Goal: Task Accomplishment & Management: Use online tool/utility

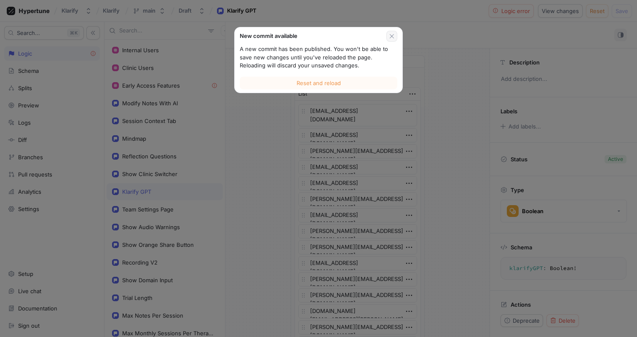
scroll to position [65, 0]
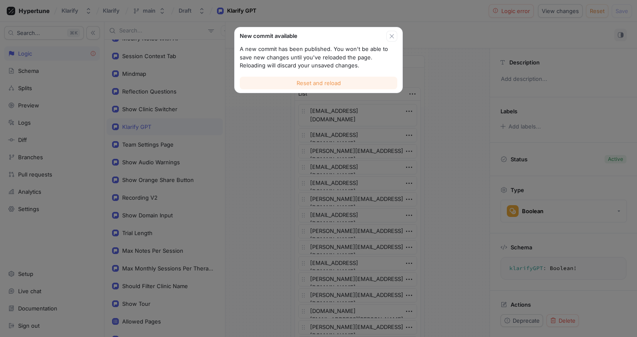
click at [329, 78] on button "Reset and reload" at bounding box center [319, 83] width 158 height 13
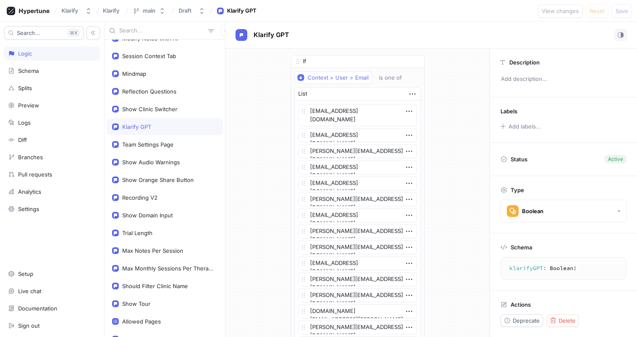
scroll to position [0, 0]
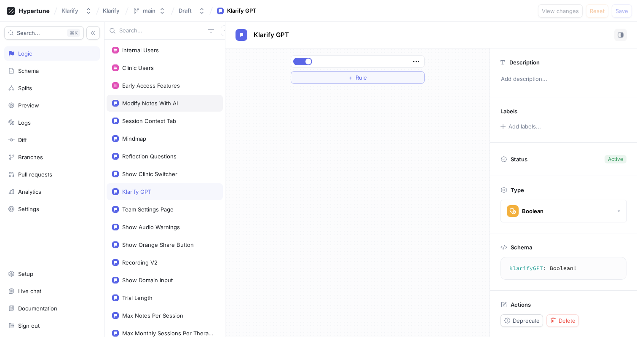
click at [175, 109] on div "Modify Notes With AI" at bounding box center [165, 103] width 116 height 17
type textarea "modifyNotesWithAI: Boolean!"
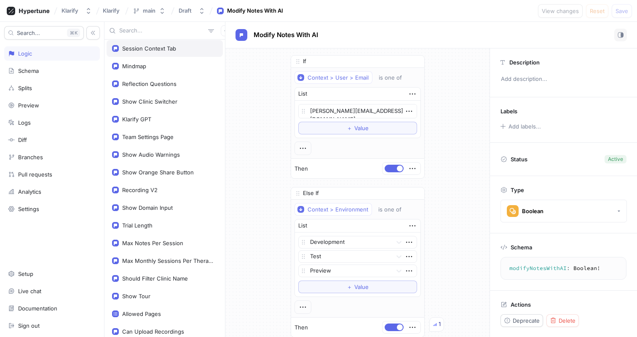
scroll to position [74, 0]
type textarea "x"
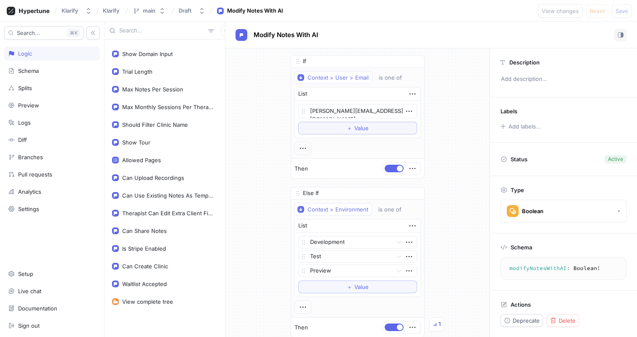
scroll to position [21, 0]
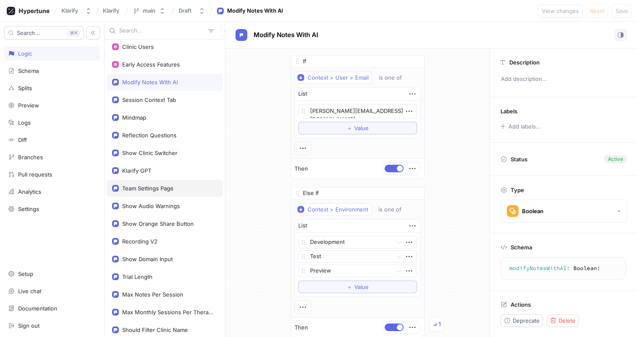
click at [158, 187] on div "Team Settings Page" at bounding box center [147, 188] width 51 height 7
type textarea "teamSettingsPage: Boolean!"
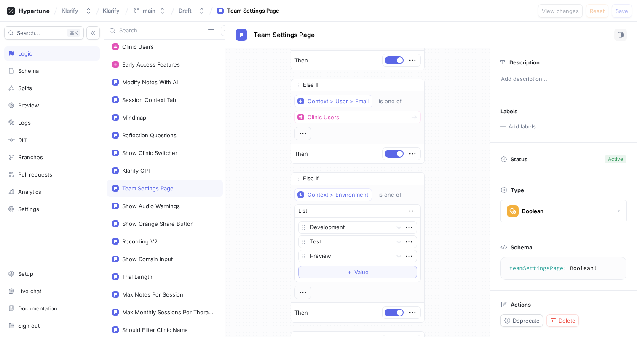
scroll to position [67, 0]
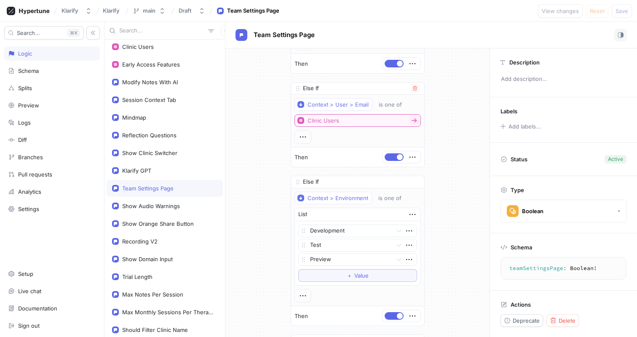
click at [362, 123] on button "Clinic Users" at bounding box center [358, 120] width 126 height 13
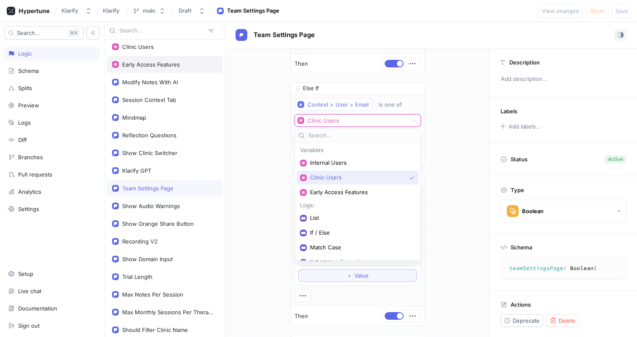
scroll to position [0, 0]
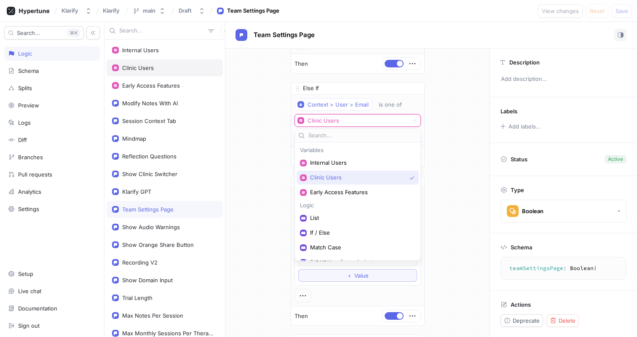
click at [165, 66] on div "Clinic Users" at bounding box center [164, 67] width 105 height 7
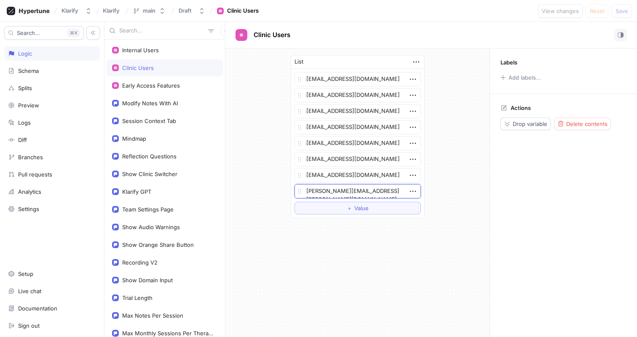
click at [374, 195] on textarea "[PERSON_NAME][EMAIL_ADDRESS][PERSON_NAME][DOMAIN_NAME]" at bounding box center [358, 191] width 126 height 14
click at [450, 184] on div "List [EMAIL_ADDRESS][DOMAIN_NAME] [EMAIL_ADDRESS][DOMAIN_NAME] [EMAIL_ADDRESS][…" at bounding box center [357, 136] width 264 height 177
drag, startPoint x: 369, startPoint y: 188, endPoint x: 302, endPoint y: 182, distance: 67.3
click at [302, 184] on div "[PERSON_NAME][EMAIL_ADDRESS][PERSON_NAME][DOMAIN_NAME]" at bounding box center [358, 191] width 126 height 14
click at [447, 61] on div "List [EMAIL_ADDRESS][DOMAIN_NAME] [EMAIL_ADDRESS][DOMAIN_NAME] [EMAIL_ADDRESS][…" at bounding box center [357, 136] width 264 height 177
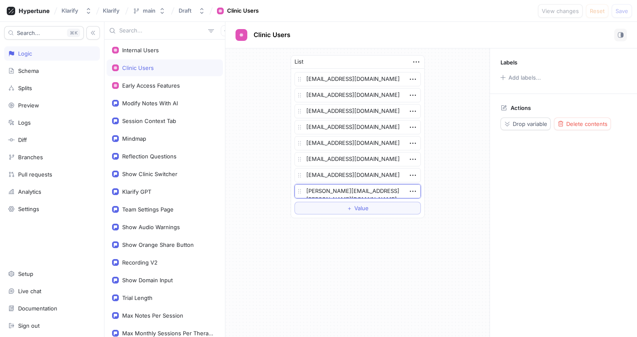
click at [390, 192] on textarea "[PERSON_NAME][EMAIL_ADDRESS][PERSON_NAME][DOMAIN_NAME]" at bounding box center [358, 191] width 126 height 14
click at [169, 51] on div "Internal Users" at bounding box center [164, 50] width 105 height 7
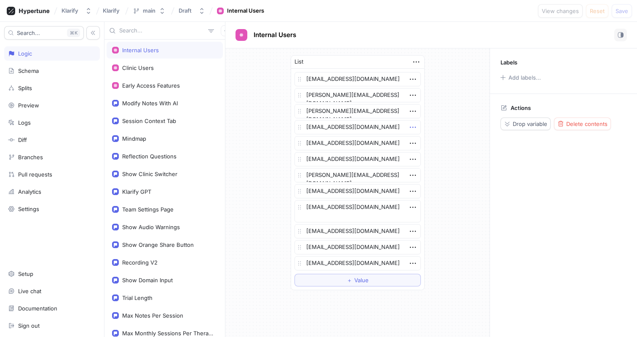
click at [410, 127] on icon "button" at bounding box center [413, 127] width 6 height 1
click at [416, 139] on div "Delete" at bounding box center [446, 143] width 72 height 14
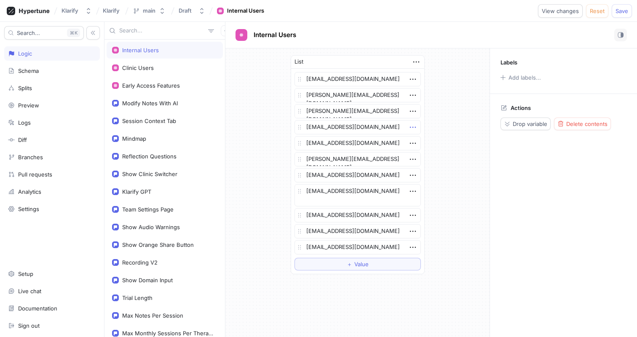
click at [415, 127] on icon "button" at bounding box center [413, 127] width 6 height 1
click at [416, 141] on img at bounding box center [415, 142] width 5 height 5
click at [448, 140] on div "List [EMAIL_ADDRESS][DOMAIN_NAME] [PERSON_NAME][EMAIL_ADDRESS][DOMAIN_NAME] [PE…" at bounding box center [357, 156] width 264 height 217
type textarea "x"
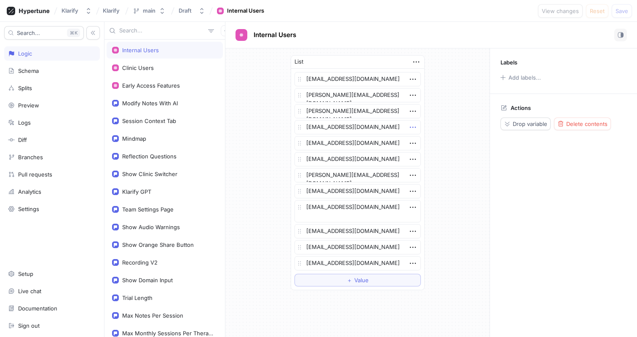
click at [412, 128] on icon "button" at bounding box center [412, 127] width 9 height 9
click at [415, 139] on div "Delete" at bounding box center [446, 143] width 72 height 14
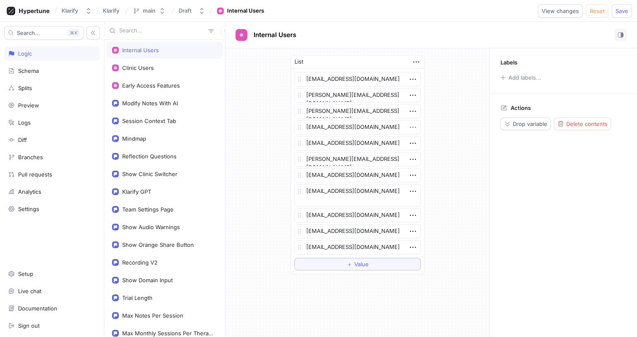
click at [411, 129] on icon "button" at bounding box center [412, 127] width 9 height 9
click at [418, 142] on div "Delete" at bounding box center [446, 143] width 72 height 14
click at [414, 177] on icon "button" at bounding box center [412, 175] width 9 height 9
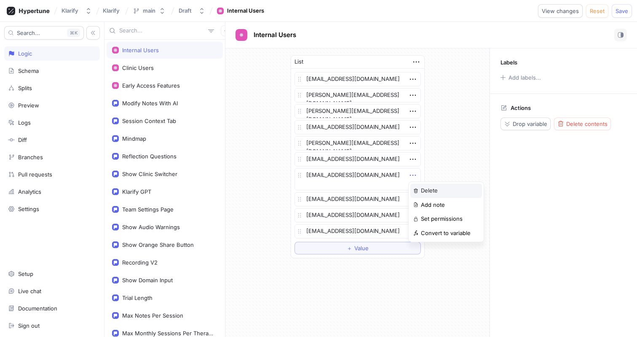
click at [429, 189] on p "Delete" at bounding box center [429, 191] width 17 height 8
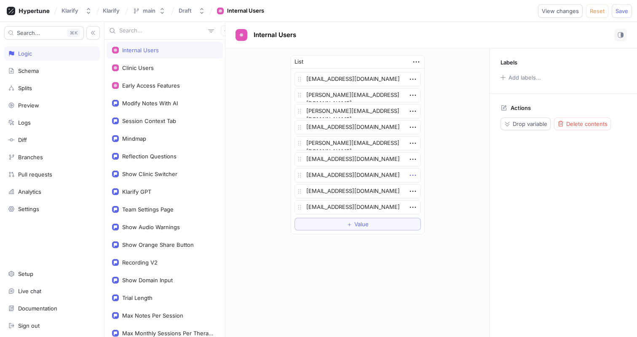
click at [413, 176] on icon "button" at bounding box center [412, 175] width 9 height 9
click at [420, 188] on div "Delete" at bounding box center [446, 191] width 72 height 14
click at [410, 192] on icon "button" at bounding box center [412, 191] width 9 height 9
click at [429, 166] on div "List samuellr7@gmail.com moody@klarify.ca alexander@klarify.ca xylitol.ab@gmail…" at bounding box center [357, 136] width 147 height 177
click at [156, 66] on div "Clinic Users" at bounding box center [164, 67] width 105 height 7
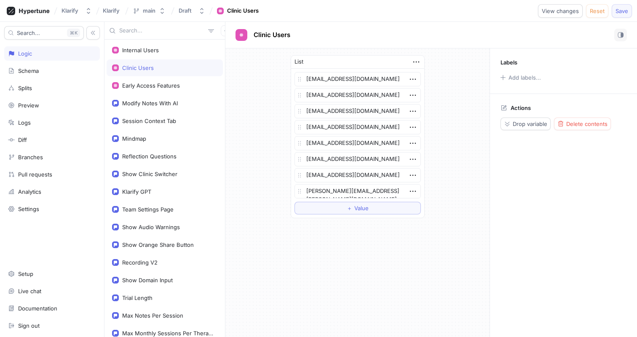
click at [624, 13] on span "Save" at bounding box center [622, 10] width 13 height 5
type textarea "x"
